Goal: Information Seeking & Learning: Check status

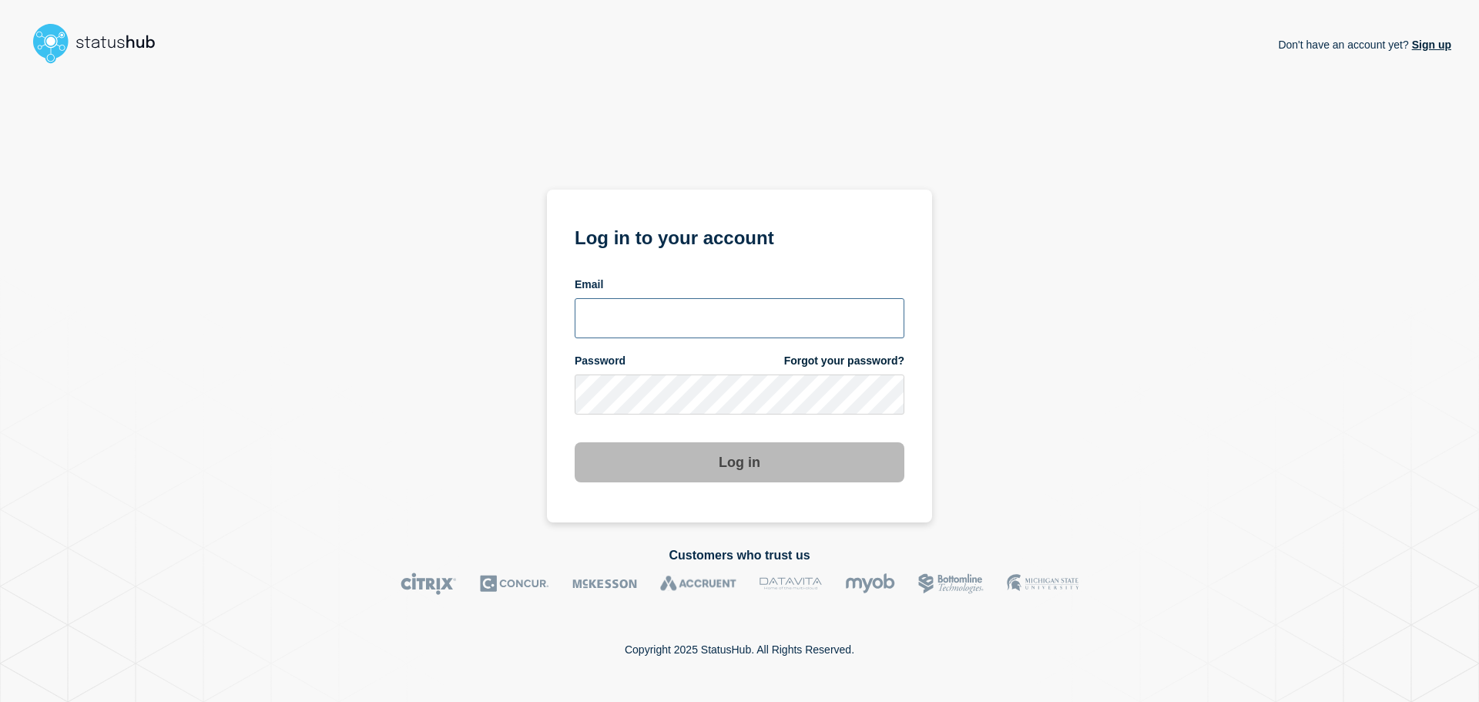
type input "[PERSON_NAME][EMAIL_ADDRESS][DOMAIN_NAME]"
click at [730, 475] on button "Log in" at bounding box center [740, 462] width 330 height 40
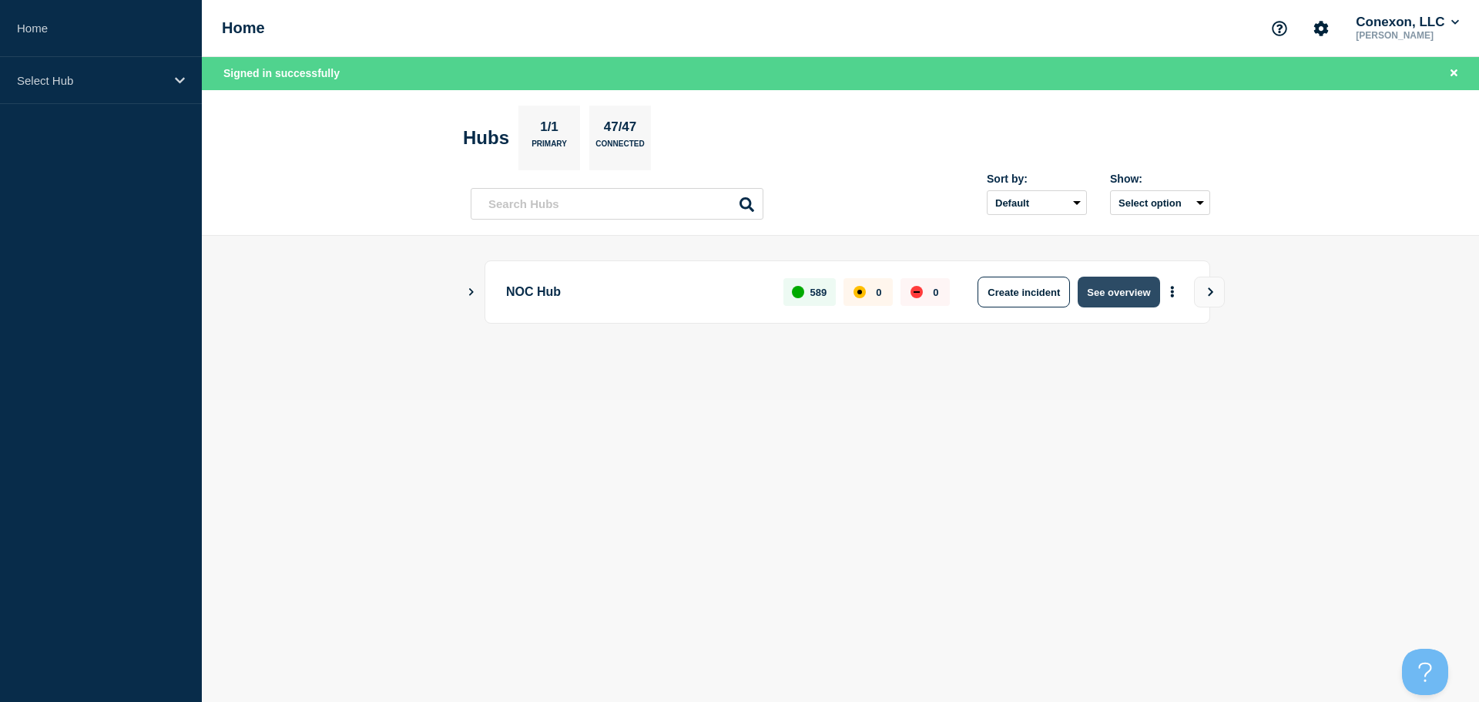
click at [1112, 290] on button "See overview" at bounding box center [1119, 292] width 82 height 31
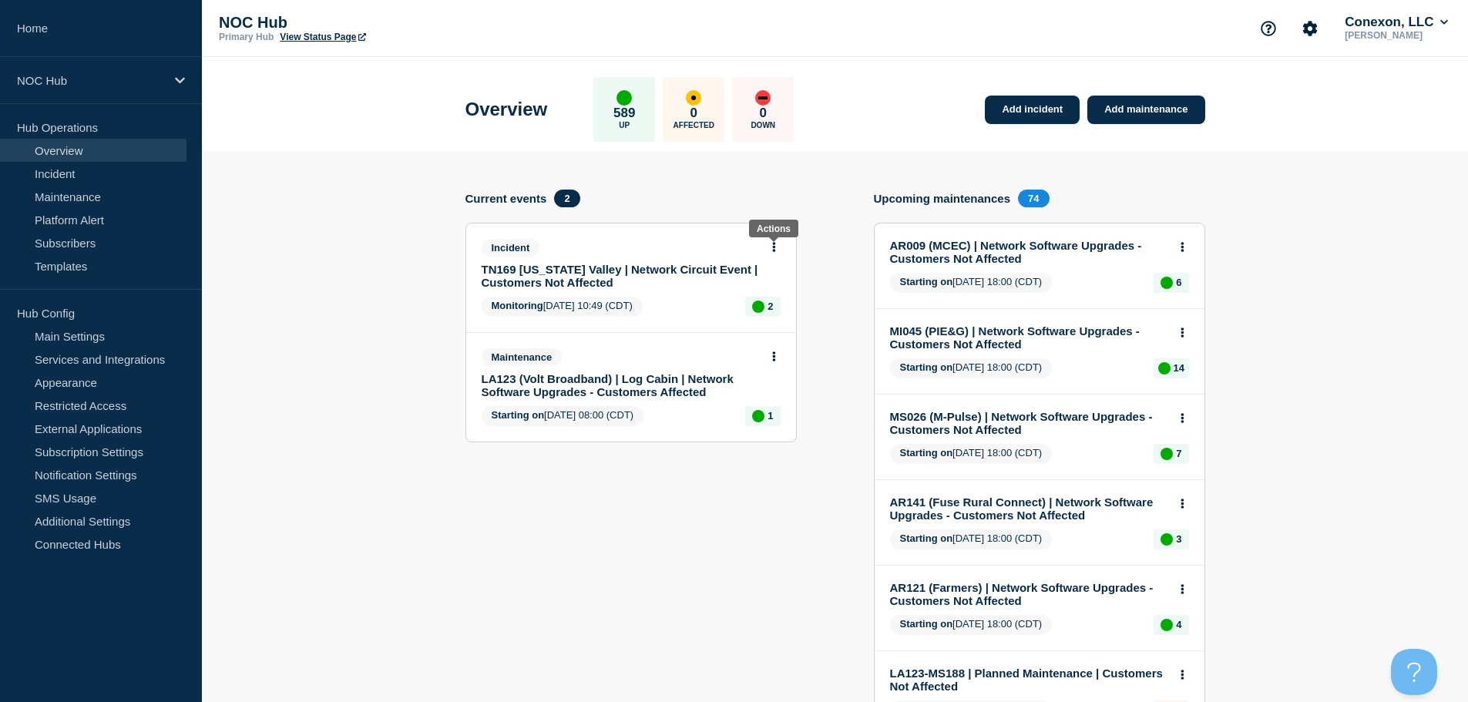
click at [776, 246] on button at bounding box center [773, 247] width 13 height 13
click at [779, 280] on link "View incident" at bounding box center [767, 284] width 63 height 12
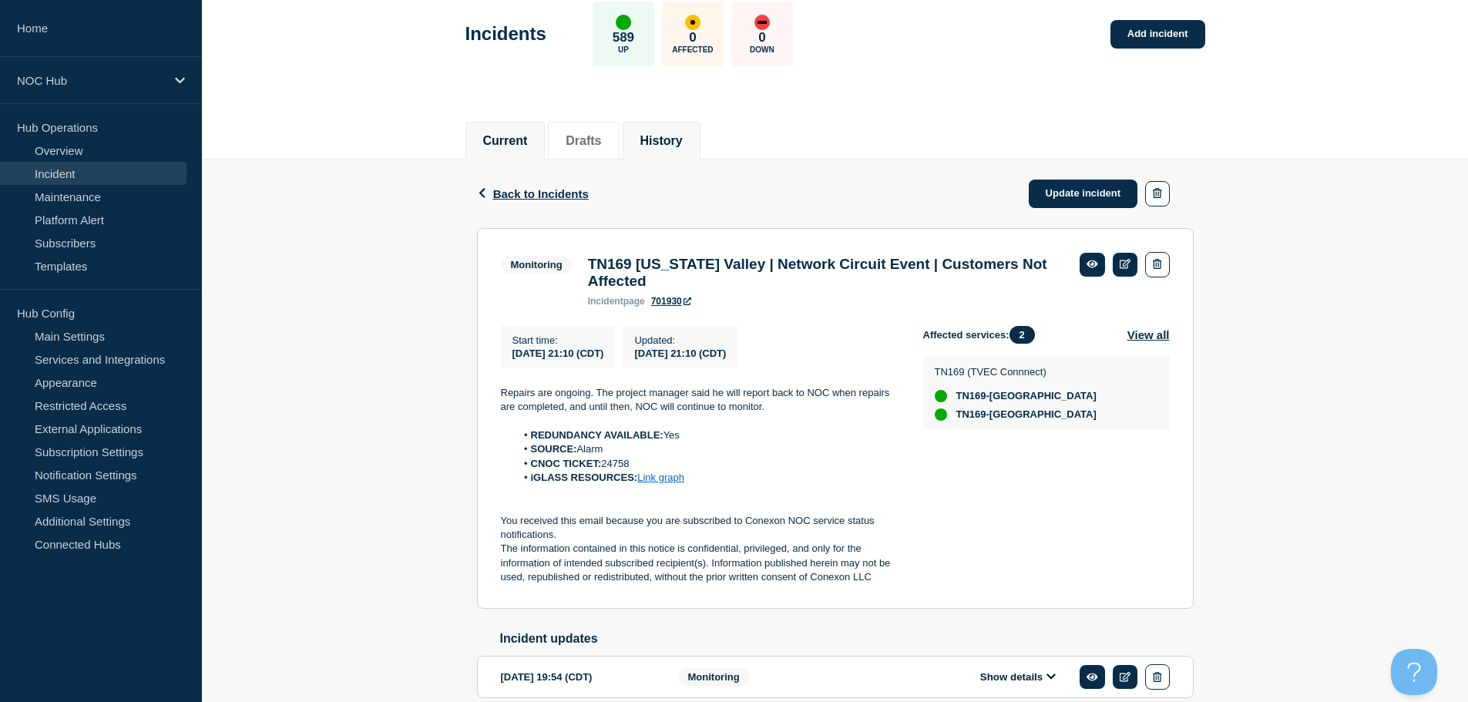
scroll to position [154, 0]
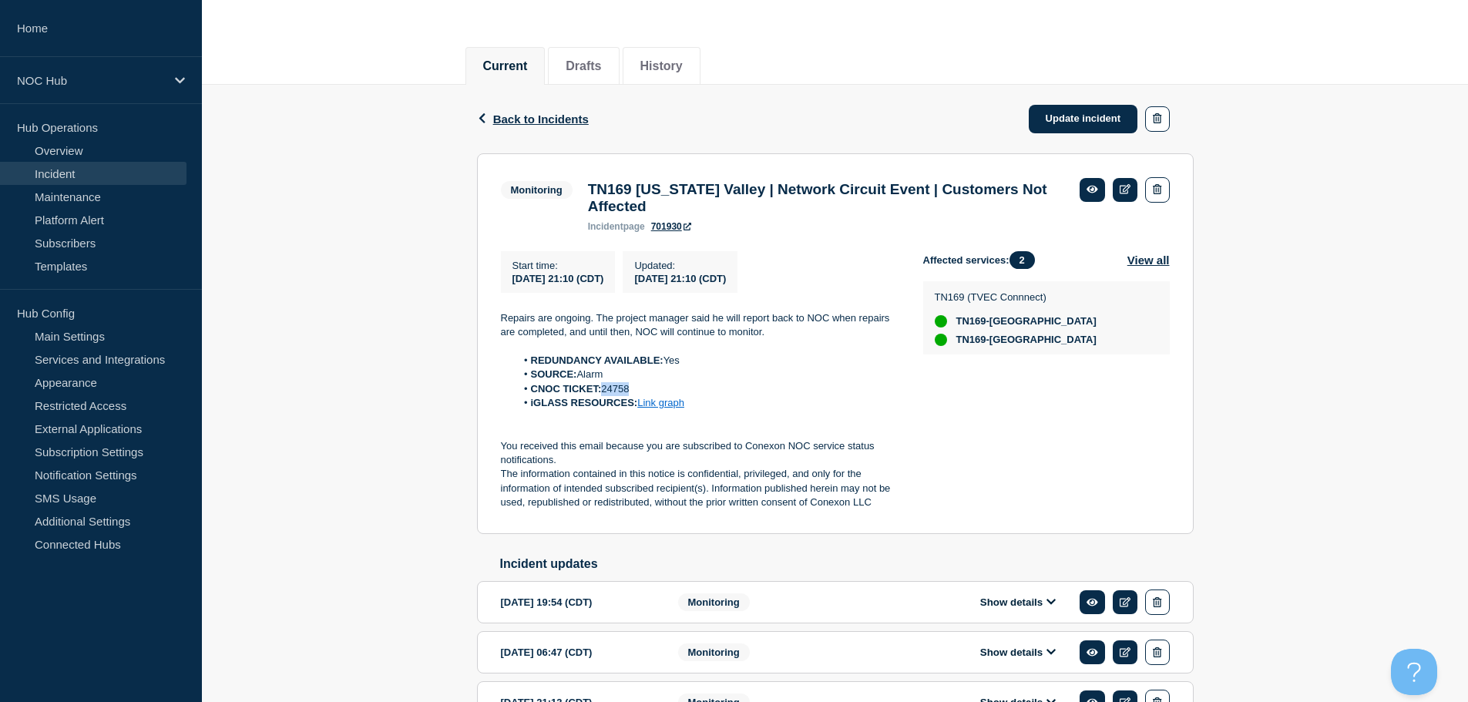
drag, startPoint x: 641, startPoint y: 398, endPoint x: 606, endPoint y: 397, distance: 34.7
click at [606, 396] on li "CNOC TICKET: 24758" at bounding box center [706, 389] width 383 height 14
copy li "24758"
